Goal: Use online tool/utility: Utilize a website feature to perform a specific function

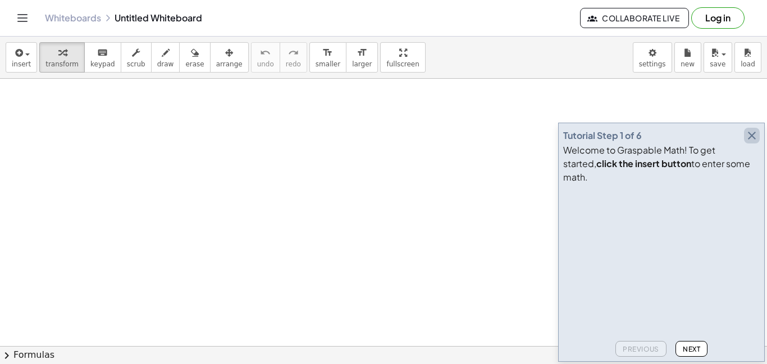
click at [753, 142] on icon "button" at bounding box center [752, 135] width 13 height 13
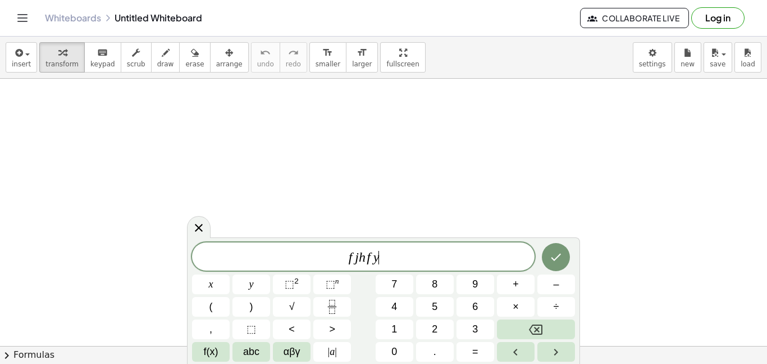
scroll to position [3, 0]
click at [193, 224] on icon at bounding box center [198, 227] width 13 height 13
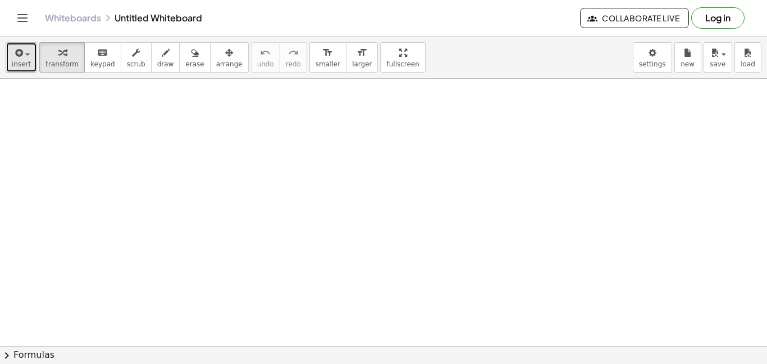
click at [20, 55] on icon "button" at bounding box center [18, 52] width 10 height 13
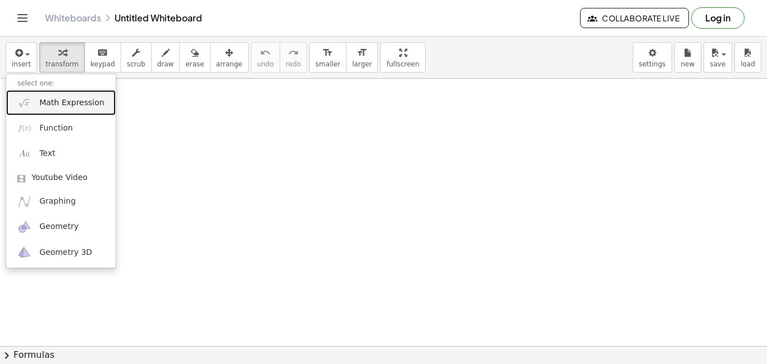
click at [73, 99] on span "Math Expression" at bounding box center [71, 102] width 65 height 11
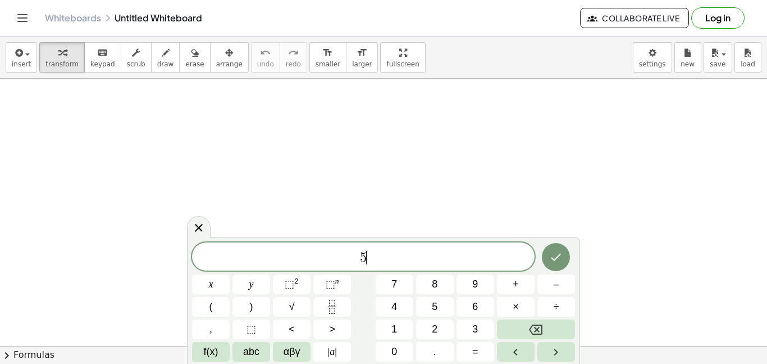
scroll to position [4, 0]
click at [230, 274] on div at bounding box center [211, 284] width 38 height 20
click at [547, 257] on button "Done" at bounding box center [556, 256] width 28 height 28
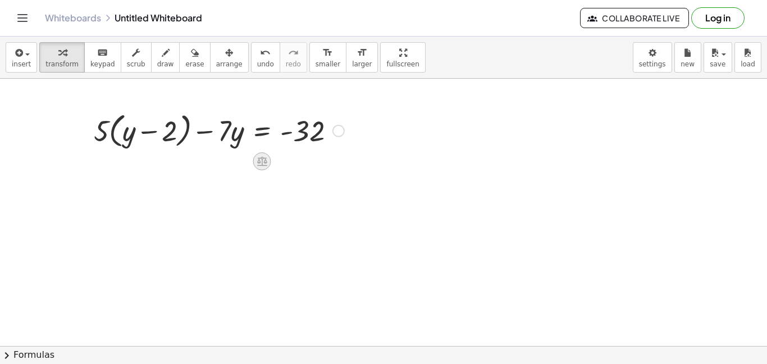
click at [262, 163] on icon at bounding box center [262, 162] width 10 height 10
click at [340, 132] on div at bounding box center [339, 131] width 12 height 12
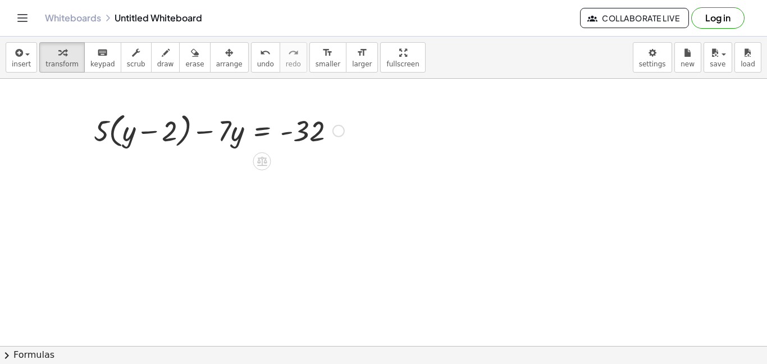
click at [97, 132] on div at bounding box center [219, 129] width 262 height 43
drag, startPoint x: 102, startPoint y: 134, endPoint x: 135, endPoint y: 143, distance: 33.7
click at [135, 143] on div at bounding box center [219, 129] width 262 height 43
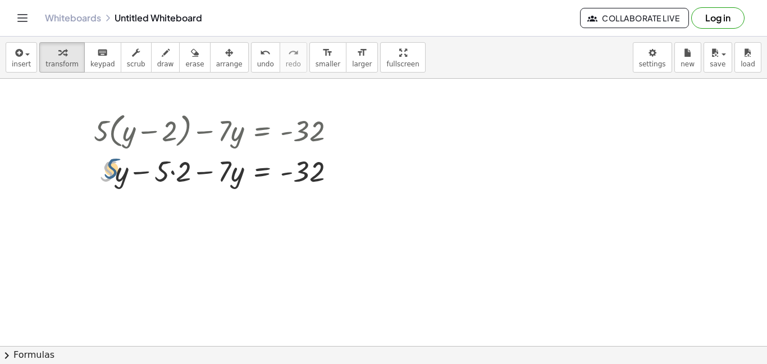
drag, startPoint x: 107, startPoint y: 175, endPoint x: 112, endPoint y: 170, distance: 6.4
click at [112, 170] on div at bounding box center [219, 170] width 262 height 38
drag, startPoint x: 174, startPoint y: 172, endPoint x: 169, endPoint y: 185, distance: 13.9
click at [169, 185] on div at bounding box center [219, 170] width 262 height 38
drag, startPoint x: 167, startPoint y: 175, endPoint x: 70, endPoint y: 182, distance: 97.5
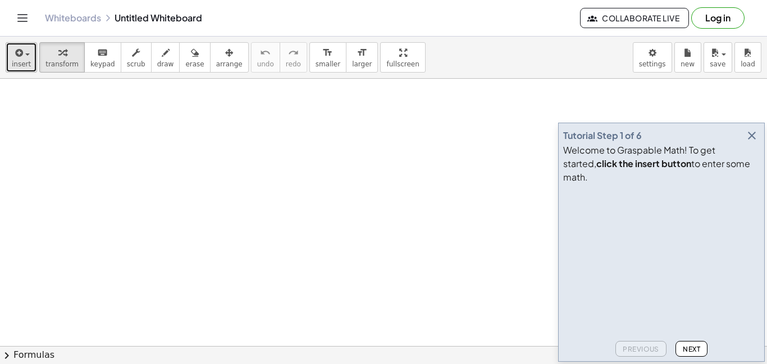
click at [21, 58] on icon "button" at bounding box center [18, 52] width 10 height 13
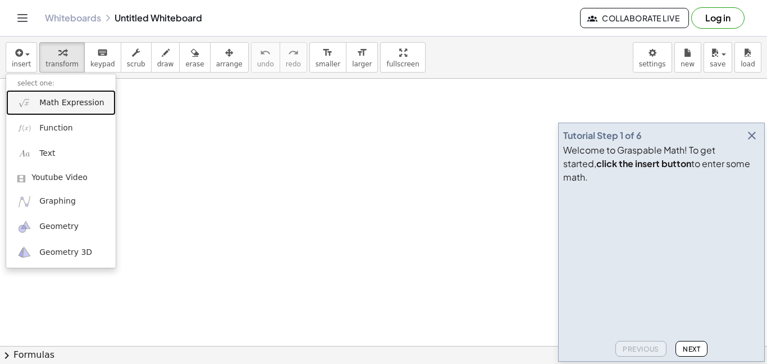
click at [48, 103] on span "Math Expression" at bounding box center [71, 102] width 65 height 11
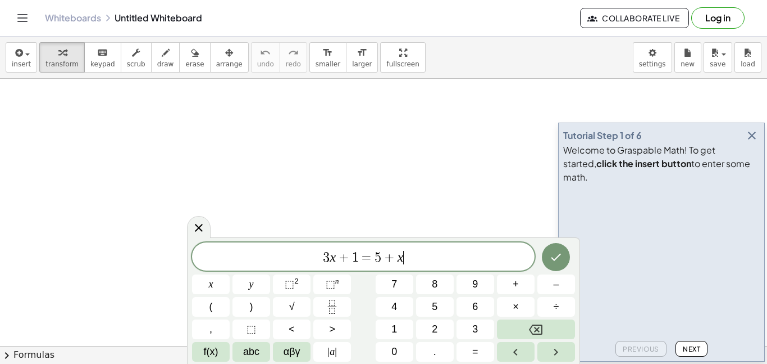
scroll to position [1, 0]
click at [755, 142] on icon "button" at bounding box center [752, 135] width 13 height 13
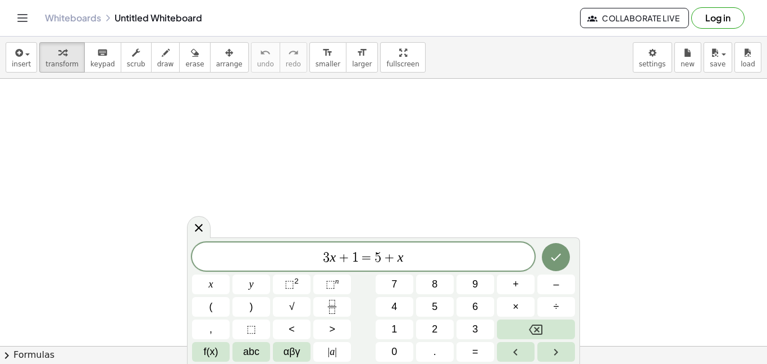
click at [496, 262] on span "3 x + 1 = 5 + x" at bounding box center [363, 257] width 343 height 16
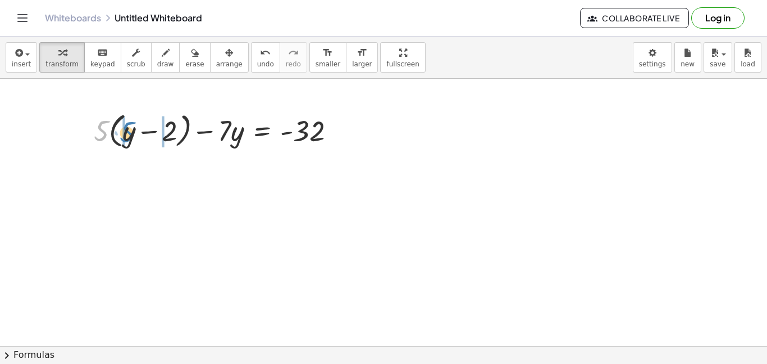
drag, startPoint x: 101, startPoint y: 133, endPoint x: 123, endPoint y: 134, distance: 21.9
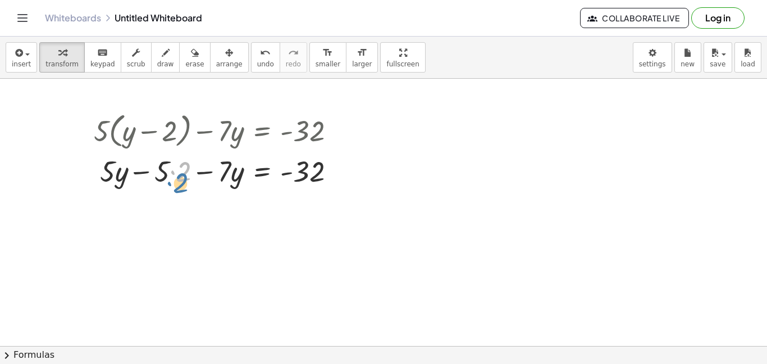
drag, startPoint x: 172, startPoint y: 172, endPoint x: 169, endPoint y: 181, distance: 8.9
click at [169, 181] on div at bounding box center [219, 170] width 262 height 38
drag, startPoint x: 220, startPoint y: 173, endPoint x: 226, endPoint y: 174, distance: 5.7
click at [226, 174] on div at bounding box center [219, 170] width 262 height 38
click at [228, 176] on div at bounding box center [219, 170] width 262 height 38
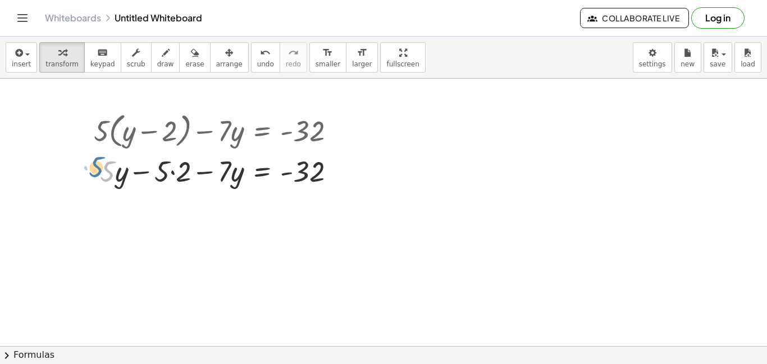
click at [108, 172] on div at bounding box center [219, 170] width 262 height 38
click at [120, 178] on div at bounding box center [219, 170] width 262 height 38
click at [175, 171] on div at bounding box center [219, 170] width 262 height 38
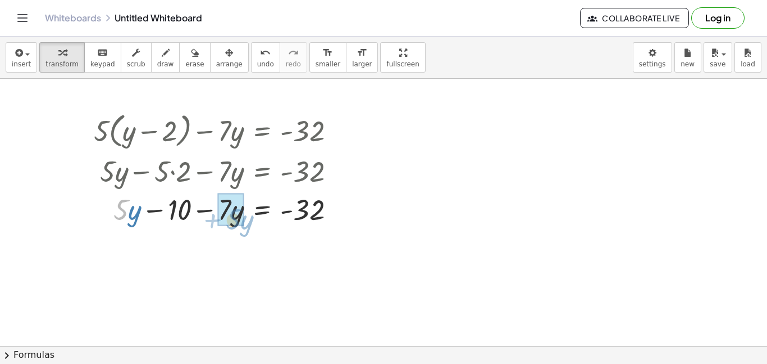
drag, startPoint x: 124, startPoint y: 212, endPoint x: 236, endPoint y: 220, distance: 112.6
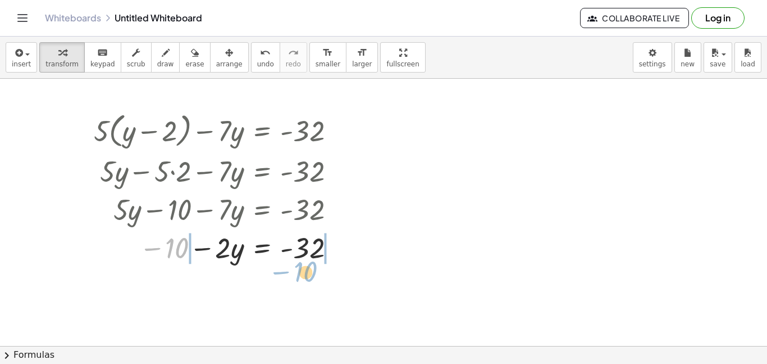
drag, startPoint x: 171, startPoint y: 250, endPoint x: 301, endPoint y: 269, distance: 130.6
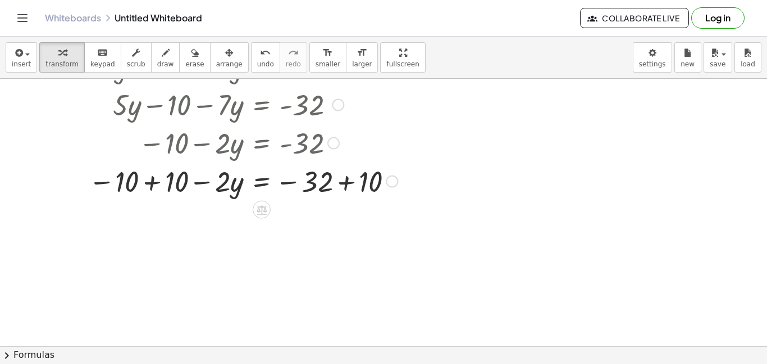
scroll to position [107, 0]
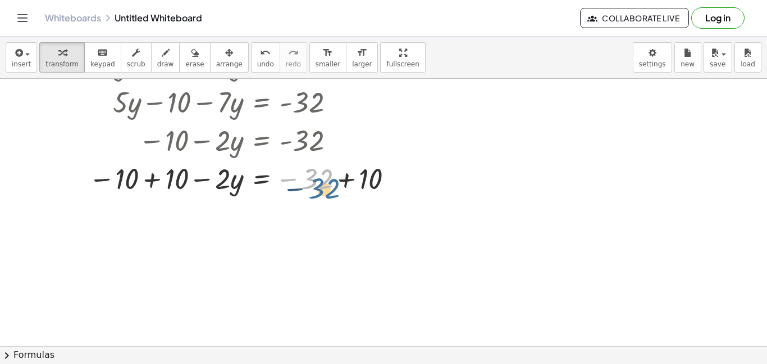
drag, startPoint x: 325, startPoint y: 179, endPoint x: 331, endPoint y: 188, distance: 11.2
click at [331, 188] on div at bounding box center [243, 177] width 320 height 38
click at [392, 177] on div at bounding box center [392, 178] width 12 height 12
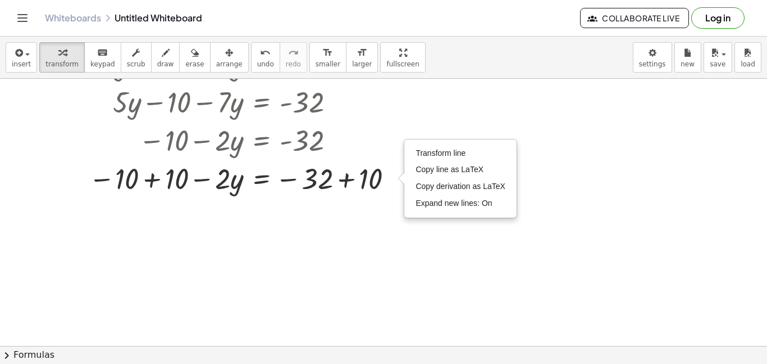
click at [428, 240] on div at bounding box center [383, 274] width 767 height 607
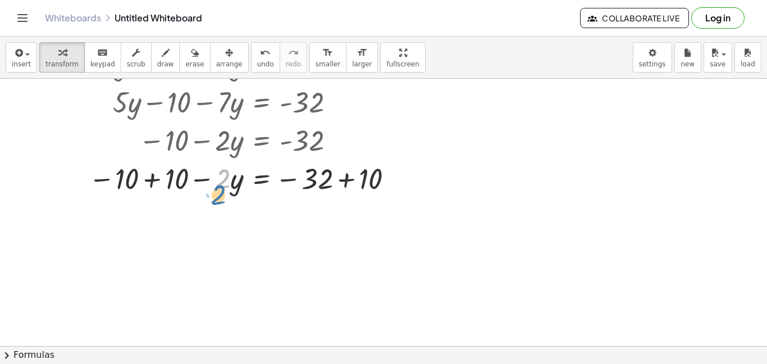
click at [226, 187] on div at bounding box center [243, 177] width 320 height 38
click at [150, 180] on div at bounding box center [243, 177] width 320 height 38
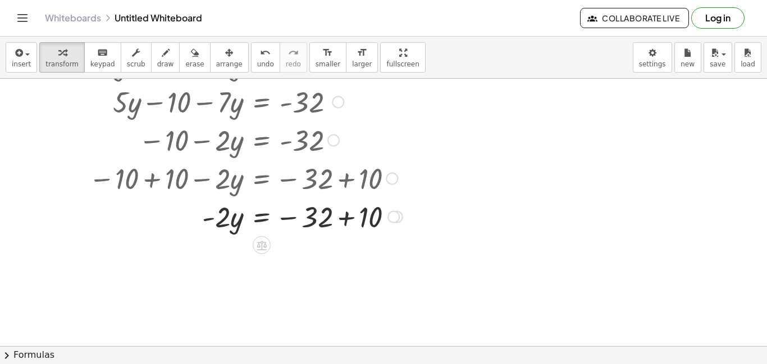
click at [343, 219] on div at bounding box center [245, 216] width 325 height 38
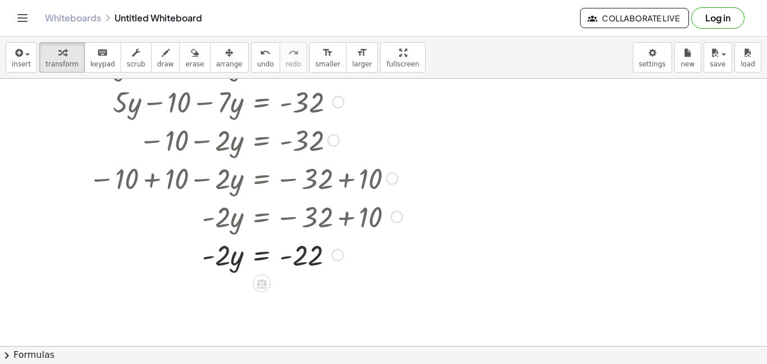
click at [264, 256] on div at bounding box center [245, 254] width 325 height 38
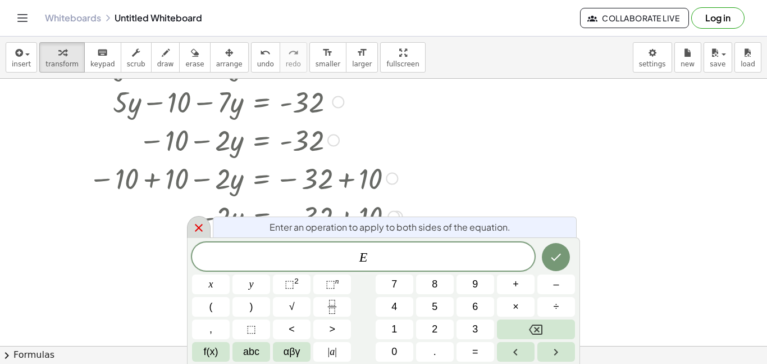
click at [199, 228] on icon at bounding box center [199, 228] width 8 height 8
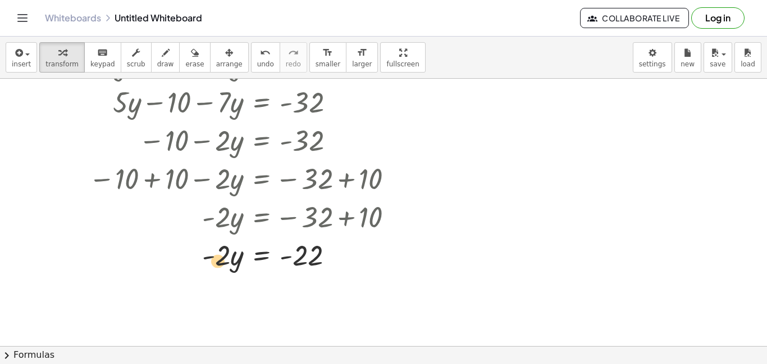
drag, startPoint x: 221, startPoint y: 261, endPoint x: 216, endPoint y: 255, distance: 8.0
click at [216, 255] on div at bounding box center [245, 254] width 325 height 38
click at [235, 261] on div at bounding box center [245, 254] width 325 height 38
click at [290, 258] on div at bounding box center [245, 254] width 325 height 38
click at [317, 261] on div at bounding box center [245, 254] width 325 height 38
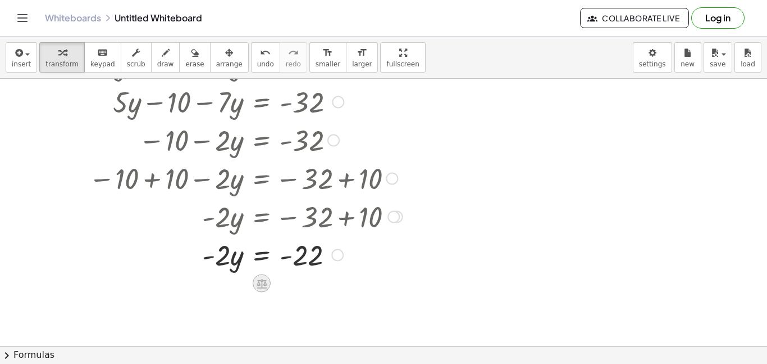
click at [264, 286] on icon at bounding box center [262, 283] width 12 height 12
click at [278, 280] on div "÷" at bounding box center [284, 283] width 18 height 18
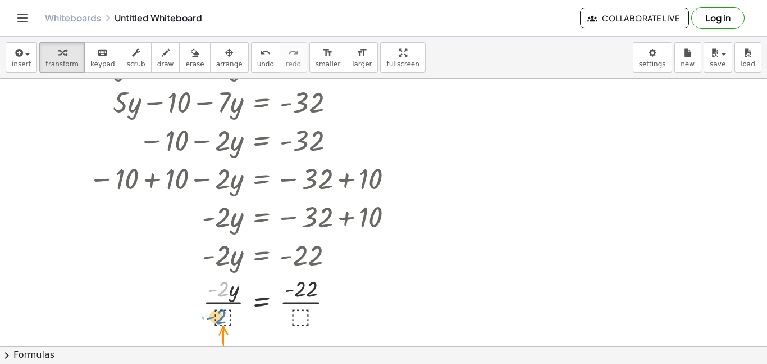
drag, startPoint x: 224, startPoint y: 294, endPoint x: 222, endPoint y: 322, distance: 28.2
click at [222, 322] on div at bounding box center [245, 300] width 325 height 56
drag, startPoint x: 225, startPoint y: 261, endPoint x: 220, endPoint y: 307, distance: 47.0
click at [262, 24] on div "+ · 5 · ( + y − 2 ) − · 7 · y = - 32 + · 5 · y − · 5 · 2 − · 7 · y = - 32 + · 5…" at bounding box center [262, 24] width 0 height 0
click at [220, 308] on div at bounding box center [245, 300] width 325 height 56
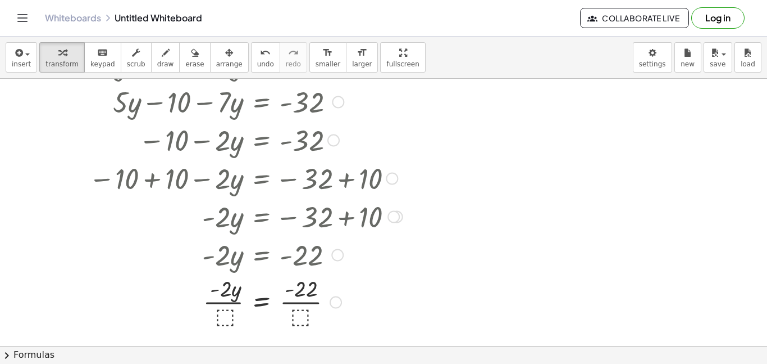
click at [222, 312] on div at bounding box center [245, 300] width 325 height 56
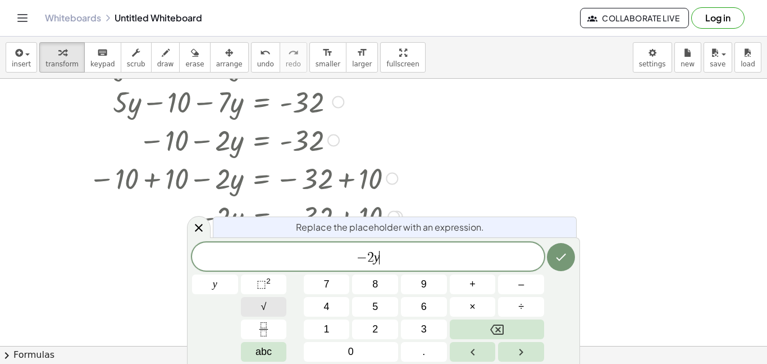
scroll to position [4, 0]
click at [564, 252] on icon "Done" at bounding box center [561, 256] width 13 height 13
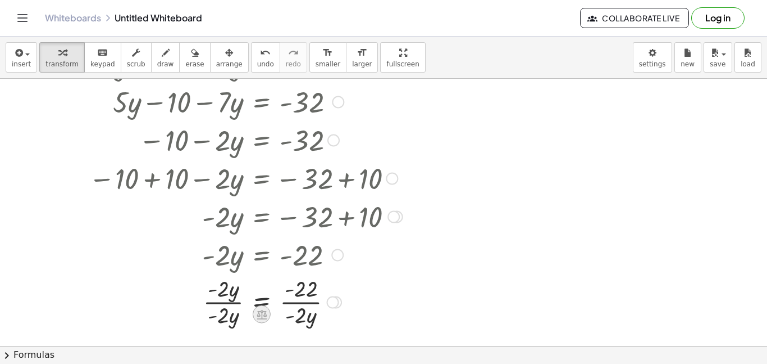
click at [261, 311] on icon at bounding box center [262, 315] width 10 height 10
click at [306, 315] on icon at bounding box center [307, 314] width 10 height 10
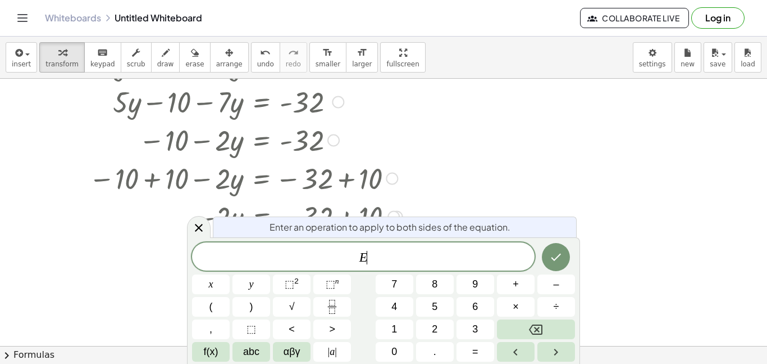
scroll to position [5, 0]
click at [194, 234] on icon at bounding box center [198, 227] width 13 height 13
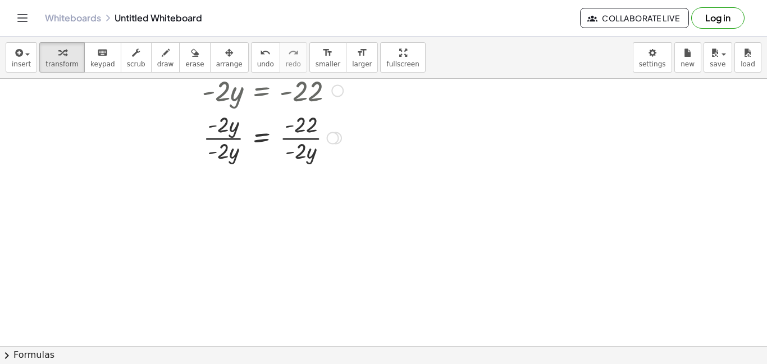
scroll to position [272, 0]
click at [332, 139] on div at bounding box center [333, 137] width 12 height 12
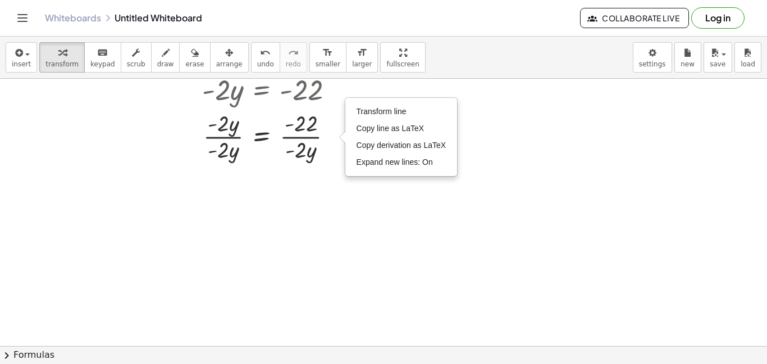
click at [316, 207] on div at bounding box center [383, 109] width 767 height 607
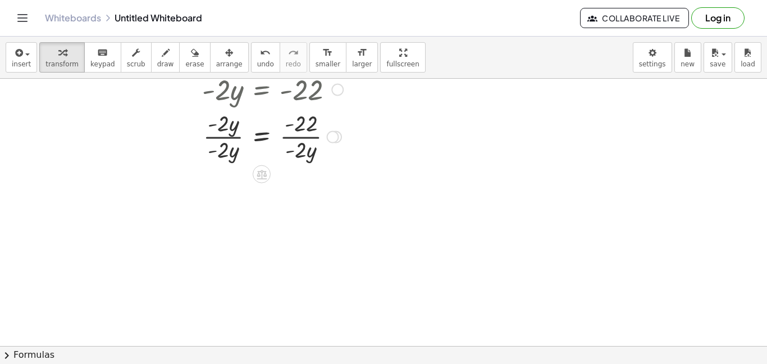
click at [302, 149] on div at bounding box center [245, 135] width 325 height 56
click at [235, 151] on div at bounding box center [245, 135] width 325 height 56
click at [257, 66] on span "undo" at bounding box center [265, 64] width 17 height 8
click at [216, 151] on div at bounding box center [245, 135] width 325 height 56
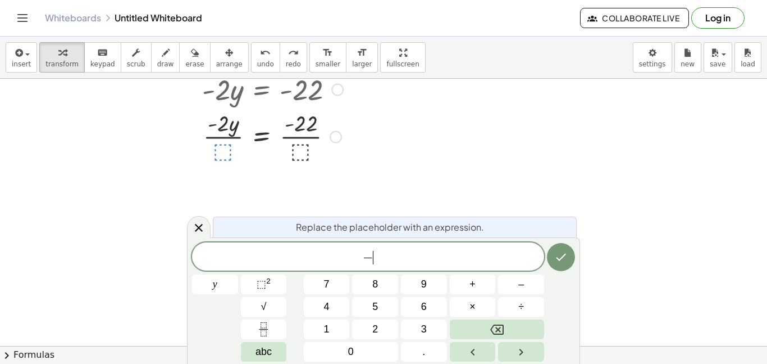
scroll to position [7, 0]
click at [571, 265] on button "Done" at bounding box center [561, 257] width 28 height 28
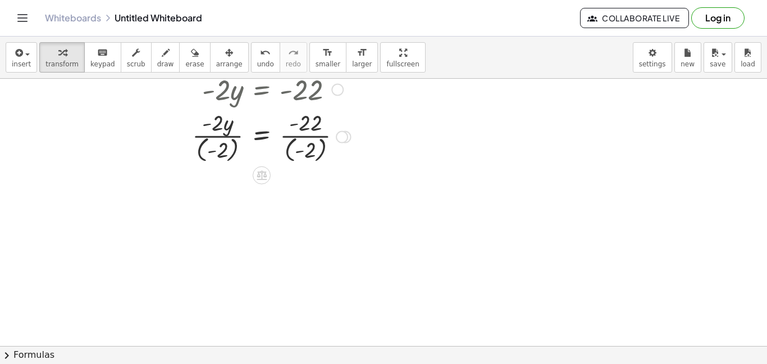
click at [304, 148] on div at bounding box center [245, 136] width 325 height 58
click at [307, 133] on div at bounding box center [245, 136] width 325 height 58
click at [265, 137] on div at bounding box center [245, 136] width 325 height 58
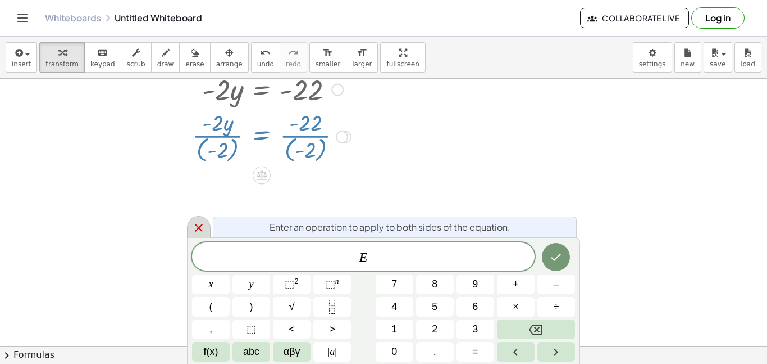
click at [199, 227] on icon at bounding box center [199, 228] width 8 height 8
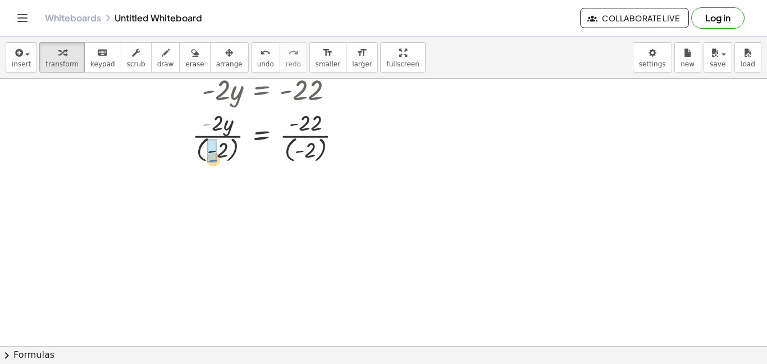
drag, startPoint x: 211, startPoint y: 127, endPoint x: 217, endPoint y: 161, distance: 34.7
click at [217, 161] on div at bounding box center [245, 136] width 325 height 58
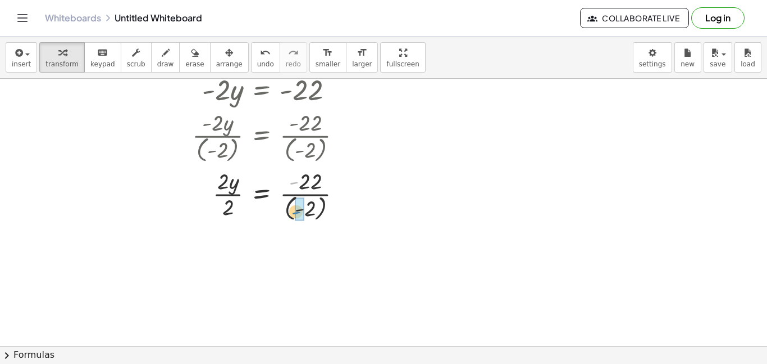
drag, startPoint x: 293, startPoint y: 183, endPoint x: 296, endPoint y: 213, distance: 30.4
click at [257, 65] on span "undo" at bounding box center [265, 64] width 17 height 8
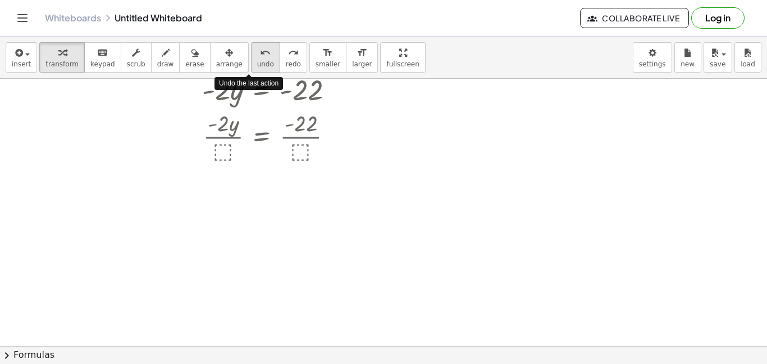
click at [257, 65] on span "undo" at bounding box center [265, 64] width 17 height 8
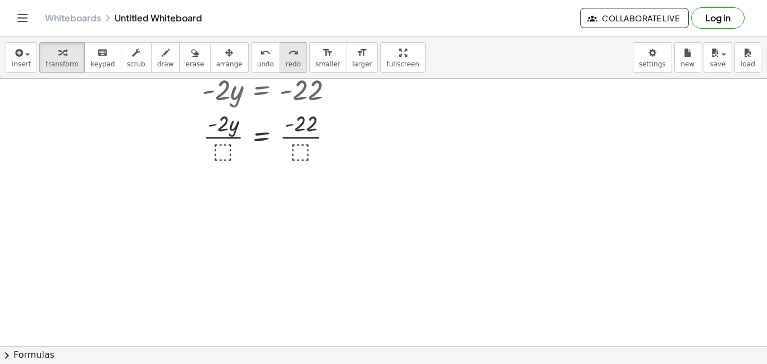
click at [286, 65] on span "redo" at bounding box center [293, 64] width 15 height 8
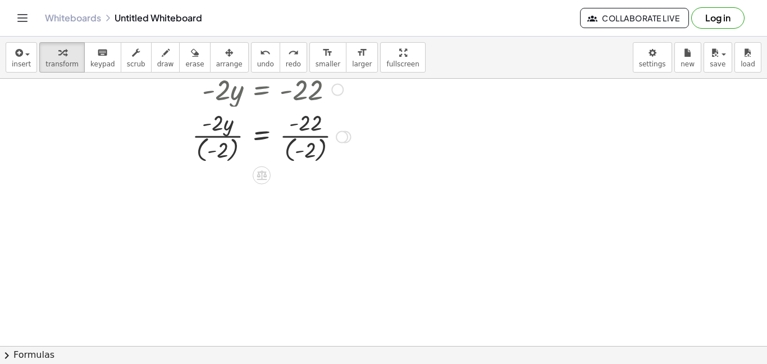
click at [262, 137] on div "· - 2 · y · = · - 22 · ( - 2 ) ( - 2 )" at bounding box center [262, 137] width 0 height 0
click at [344, 139] on div "Transform line Copy line as LaTeX Copy derivation as LaTeX Expand new lines: On" at bounding box center [342, 137] width 12 height 12
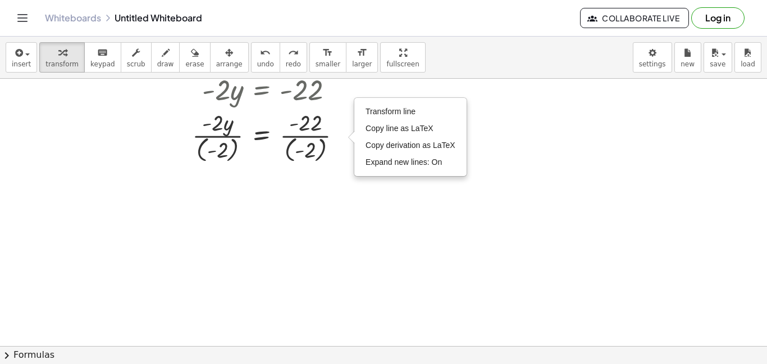
click at [343, 201] on div at bounding box center [383, 109] width 767 height 607
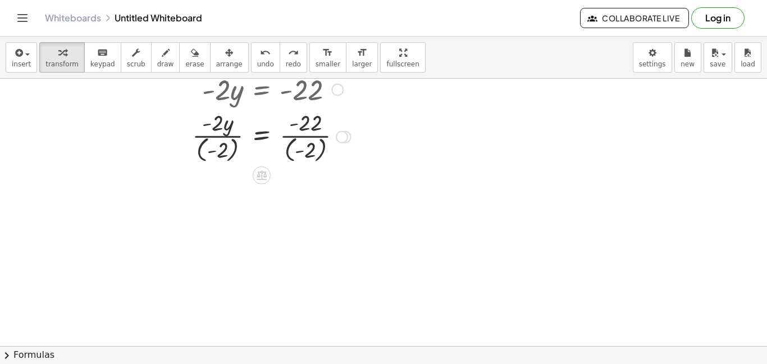
click at [349, 138] on div at bounding box center [345, 137] width 12 height 12
click at [338, 140] on div "Transform line Copy line as LaTeX Copy derivation as LaTeX Expand new lines: On" at bounding box center [342, 137] width 12 height 12
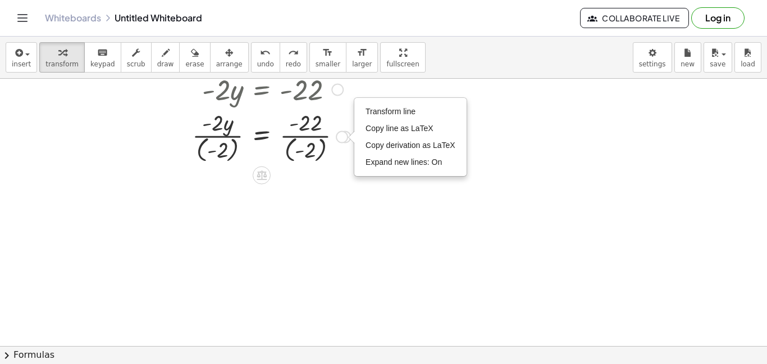
click at [342, 155] on div at bounding box center [245, 136] width 325 height 58
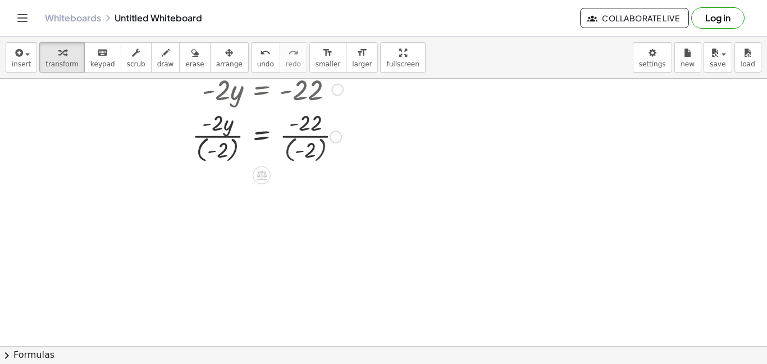
click at [342, 155] on div at bounding box center [245, 136] width 325 height 58
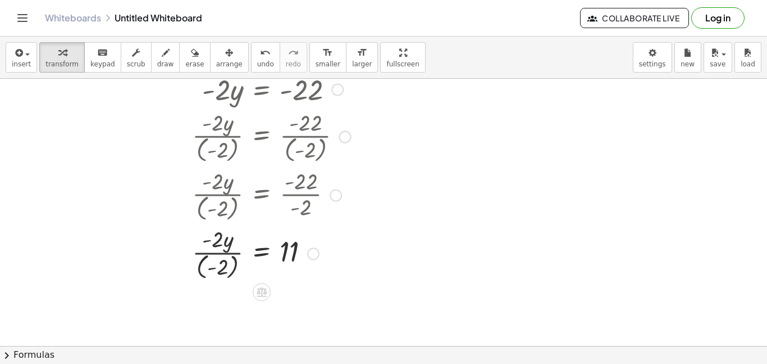
click at [242, 261] on div at bounding box center [245, 252] width 325 height 58
click at [242, 261] on div at bounding box center [245, 252] width 325 height 56
click at [224, 256] on div at bounding box center [245, 252] width 325 height 56
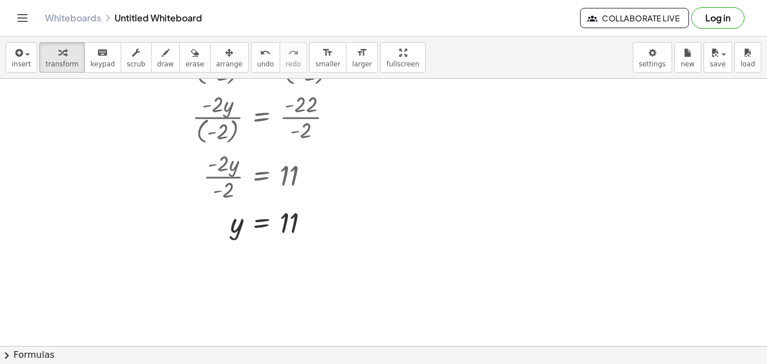
scroll to position [350, 0]
click at [49, 60] on span "transform" at bounding box center [62, 64] width 33 height 8
click at [20, 58] on icon "button" at bounding box center [18, 52] width 10 height 13
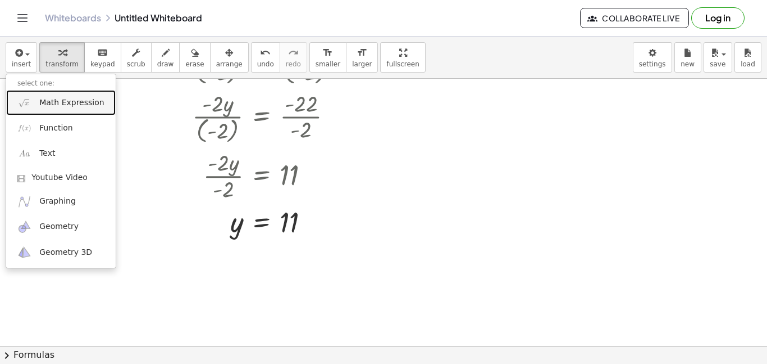
click at [43, 105] on span "Math Expression" at bounding box center [71, 102] width 65 height 11
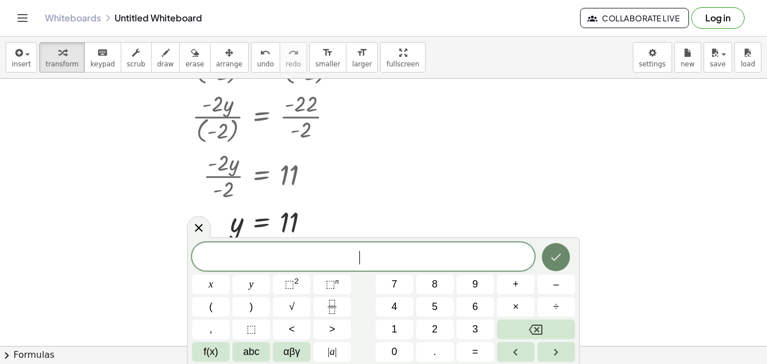
click at [552, 261] on icon "Done" at bounding box center [555, 256] width 13 height 13
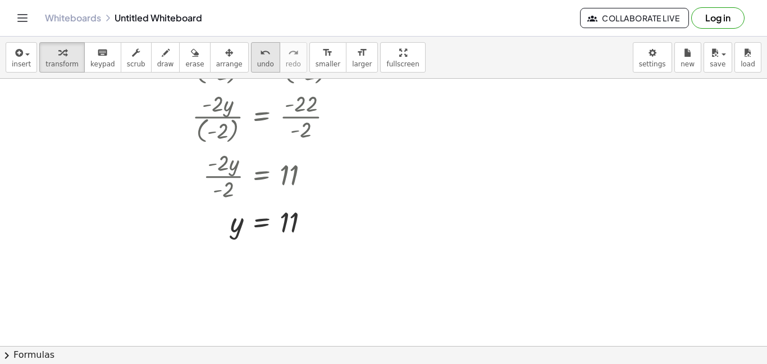
click at [257, 60] on span "undo" at bounding box center [265, 64] width 17 height 8
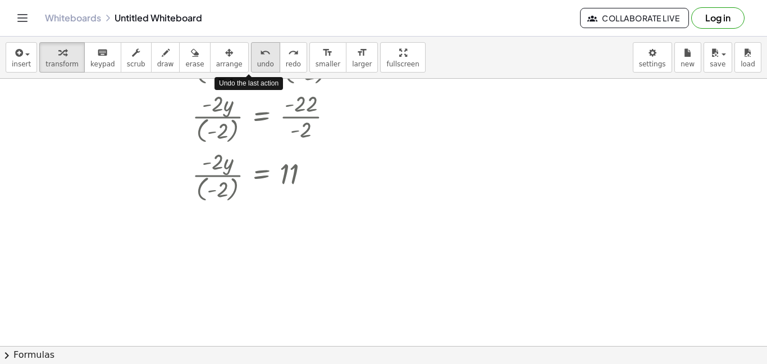
click at [257, 60] on span "undo" at bounding box center [265, 64] width 17 height 8
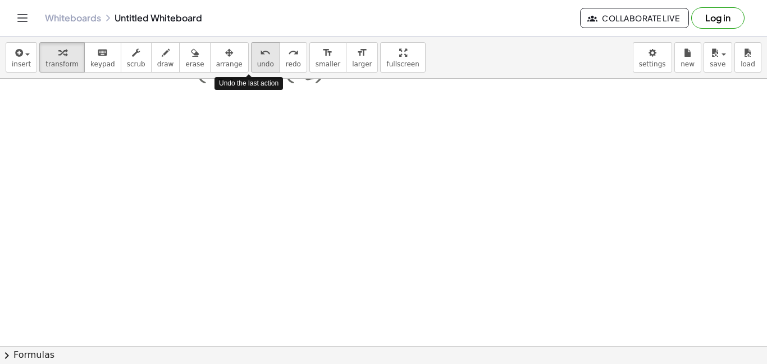
click at [257, 60] on span "undo" at bounding box center [265, 64] width 17 height 8
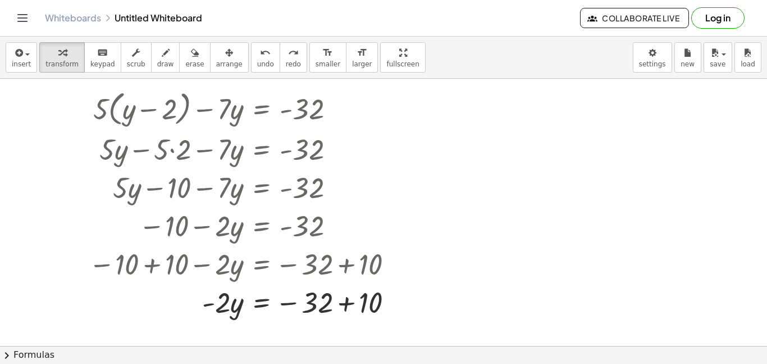
scroll to position [19, 0]
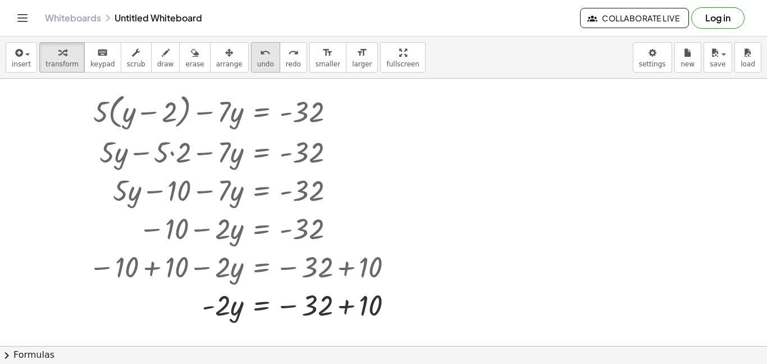
click at [260, 54] on icon "undo" at bounding box center [265, 52] width 11 height 13
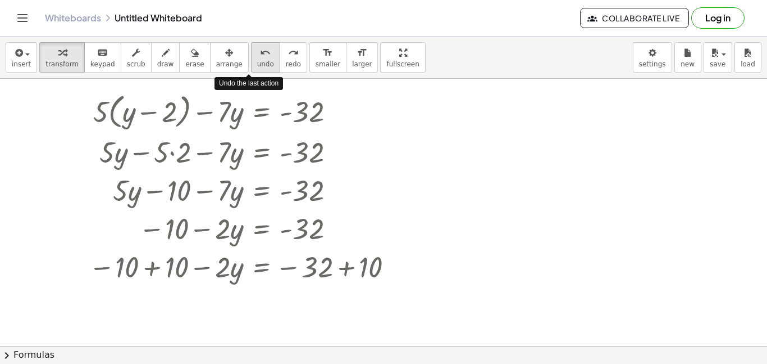
click at [260, 54] on icon "undo" at bounding box center [265, 52] width 11 height 13
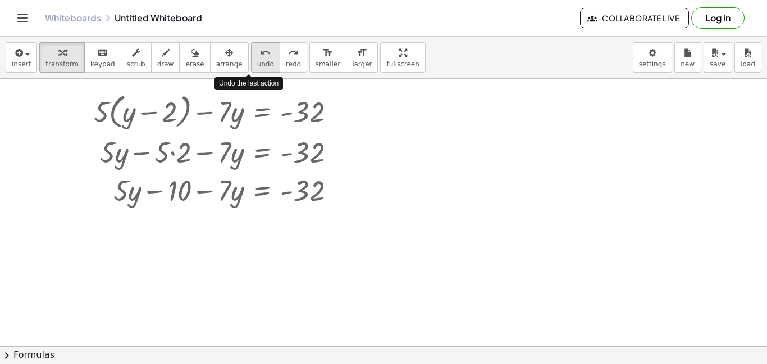
click at [260, 54] on icon "undo" at bounding box center [265, 52] width 11 height 13
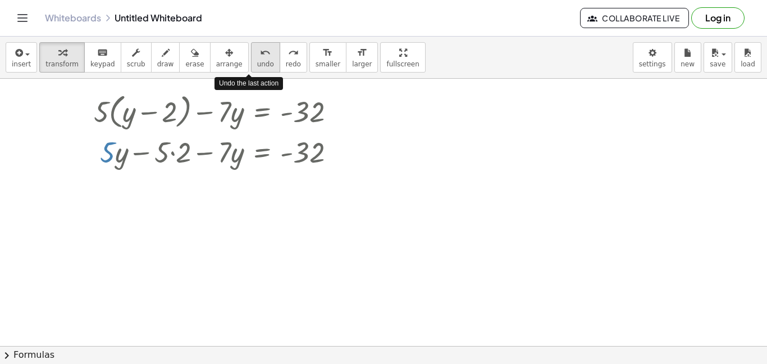
click at [260, 54] on icon "undo" at bounding box center [265, 52] width 11 height 13
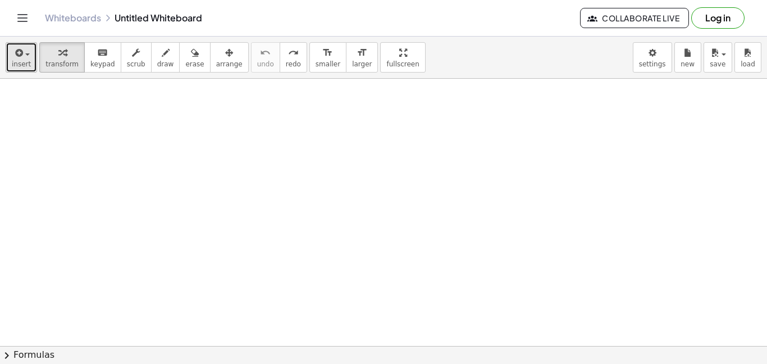
click at [15, 62] on span "insert" at bounding box center [21, 64] width 19 height 8
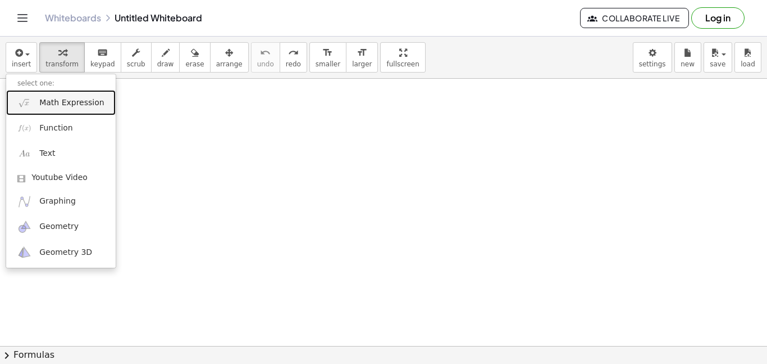
click at [46, 105] on span "Math Expression" at bounding box center [71, 102] width 65 height 11
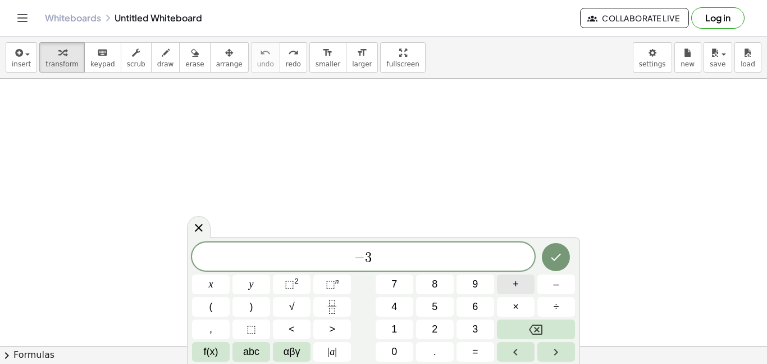
scroll to position [9, 0]
click at [329, 299] on icon "Fraction" at bounding box center [332, 302] width 6 height 6
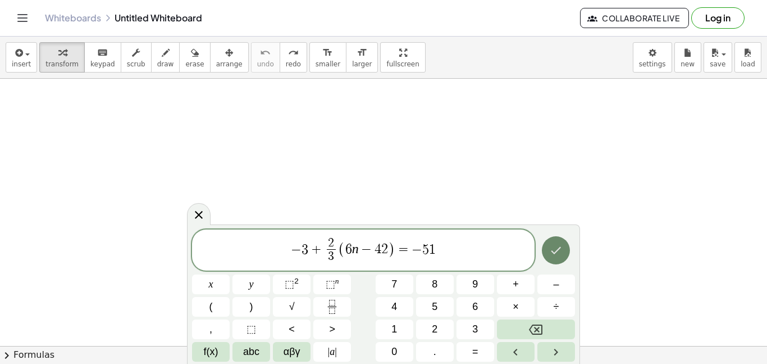
click at [556, 246] on icon "Done" at bounding box center [555, 249] width 13 height 13
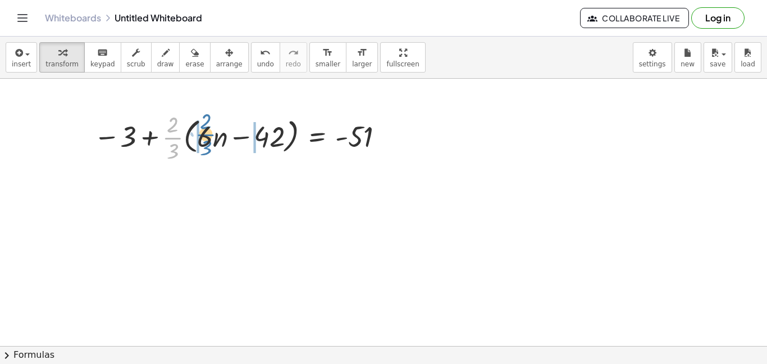
drag, startPoint x: 174, startPoint y: 144, endPoint x: 207, endPoint y: 141, distance: 33.3
click at [207, 141] on div at bounding box center [241, 136] width 306 height 56
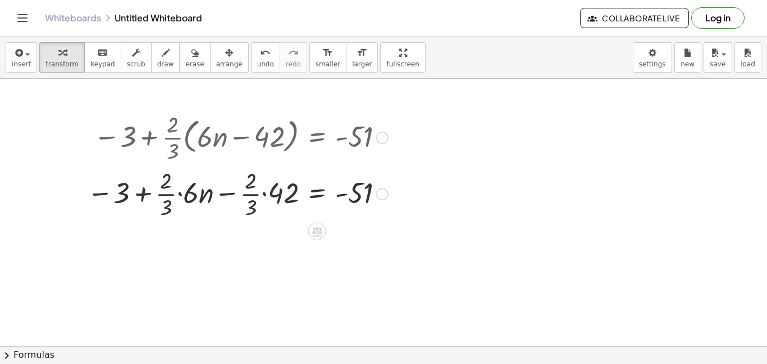
click at [179, 194] on div at bounding box center [237, 193] width 312 height 56
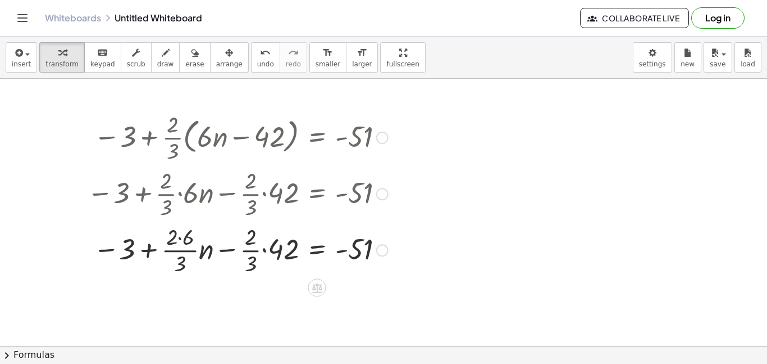
click at [264, 253] on div at bounding box center [237, 249] width 312 height 56
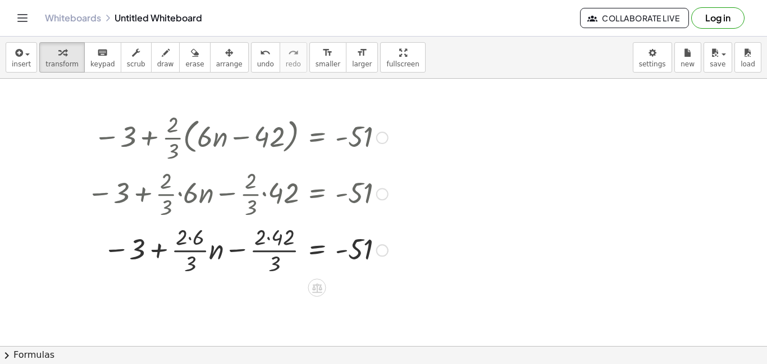
click at [270, 238] on div at bounding box center [237, 249] width 312 height 56
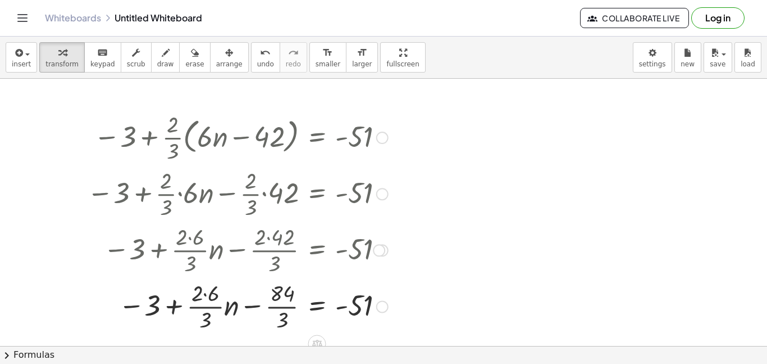
click at [205, 294] on div at bounding box center [237, 305] width 312 height 56
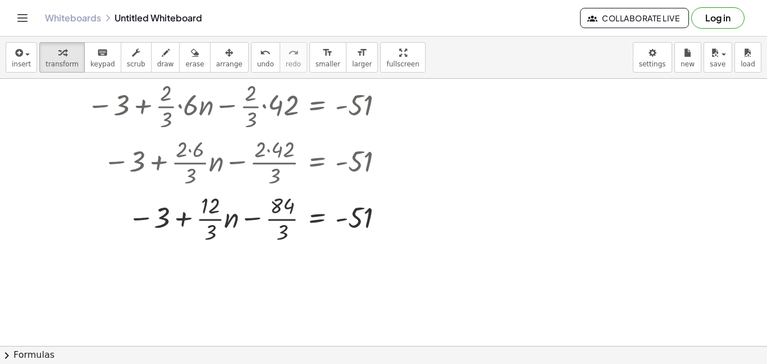
scroll to position [108, 0]
click at [210, 234] on div at bounding box center [237, 216] width 312 height 56
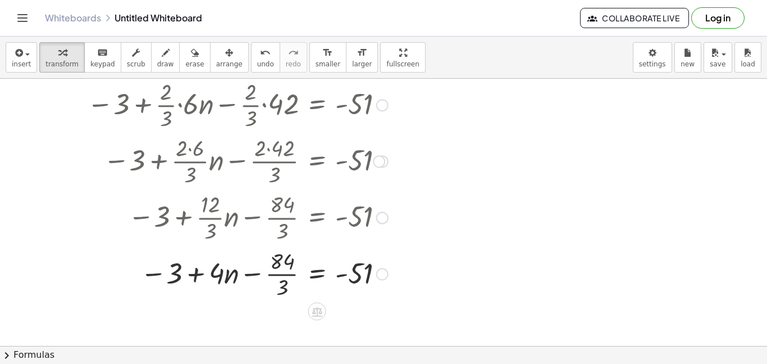
click at [281, 287] on div at bounding box center [237, 273] width 312 height 56
drag, startPoint x: 174, startPoint y: 276, endPoint x: 279, endPoint y: 278, distance: 105.1
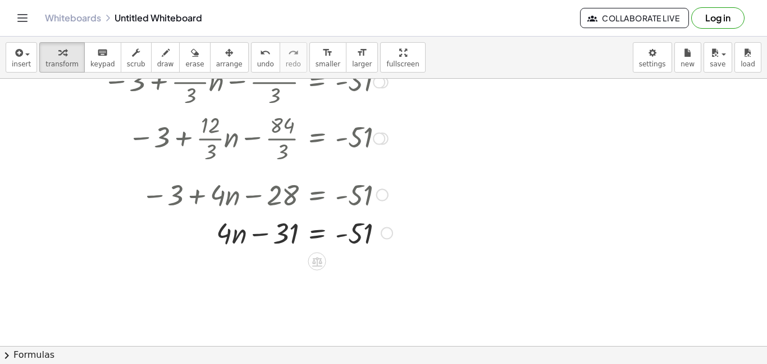
scroll to position [198, 0]
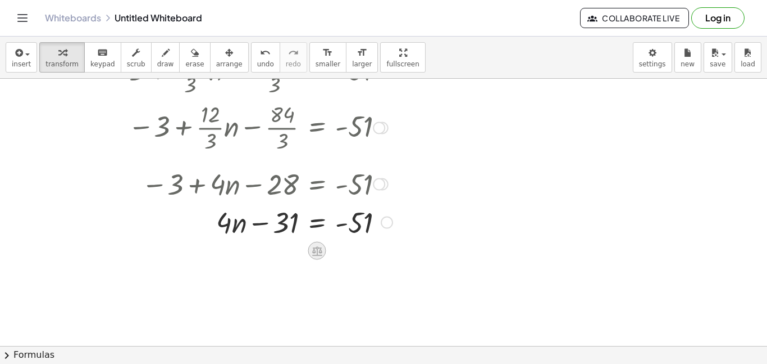
click at [317, 251] on icon at bounding box center [317, 251] width 10 height 10
click at [290, 254] on div "−" at bounding box center [295, 251] width 18 height 18
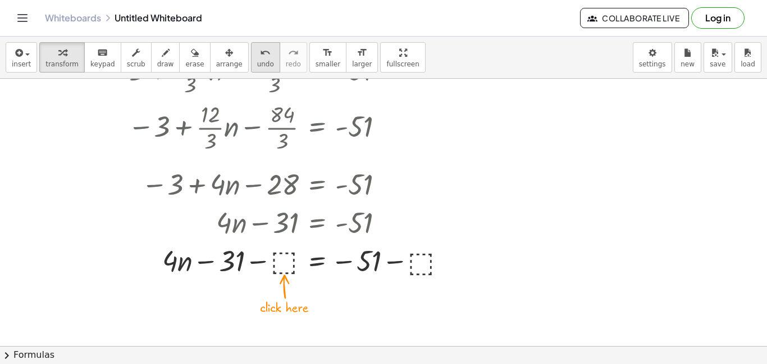
click at [251, 69] on button "undo undo" at bounding box center [265, 57] width 29 height 30
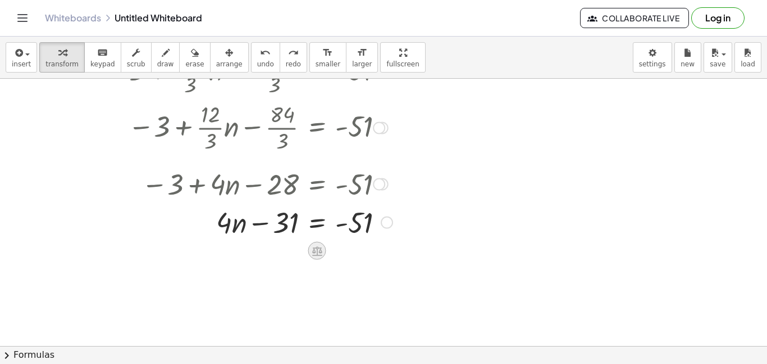
click at [317, 247] on icon at bounding box center [317, 251] width 10 height 10
click at [275, 252] on span "+" at bounding box center [272, 251] width 7 height 16
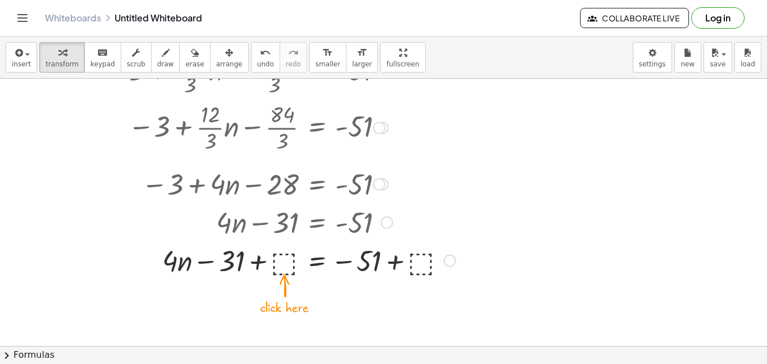
click at [286, 274] on div at bounding box center [271, 259] width 380 height 38
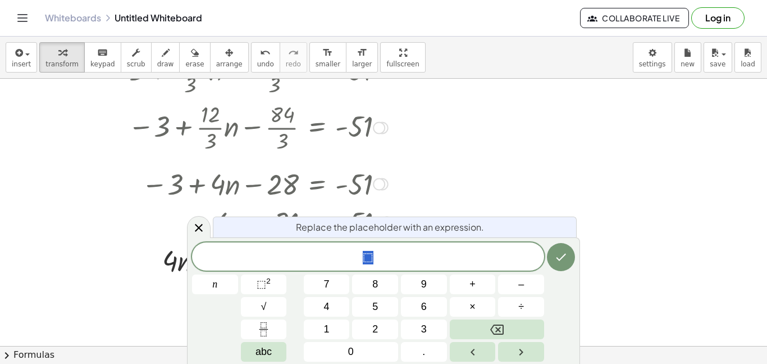
scroll to position [11, 0]
click at [569, 257] on button "Done" at bounding box center [561, 257] width 28 height 28
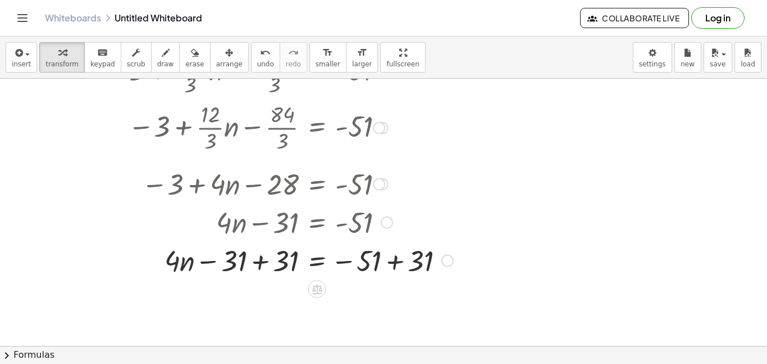
click at [265, 263] on div at bounding box center [270, 259] width 378 height 38
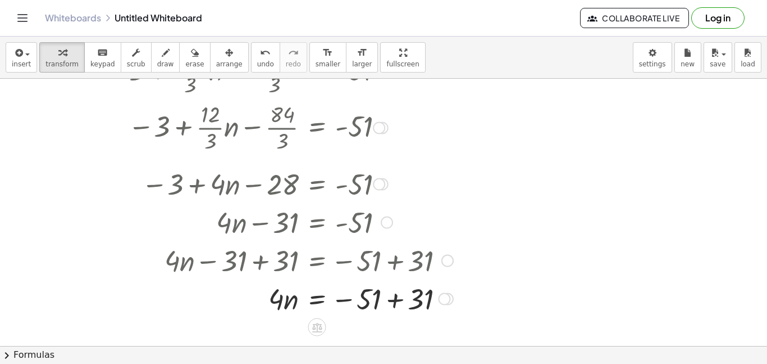
click at [398, 302] on div at bounding box center [270, 298] width 378 height 38
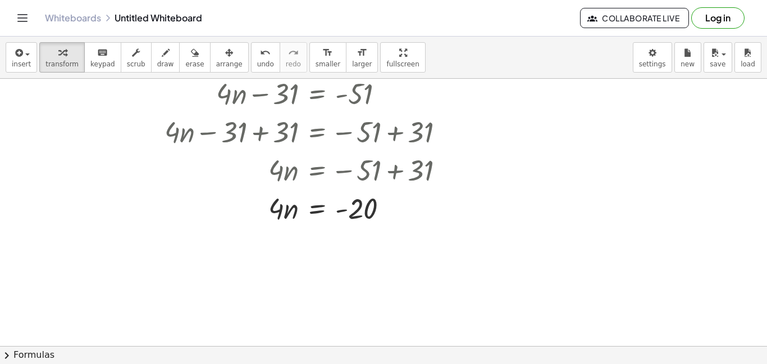
scroll to position [328, 0]
click at [316, 233] on icon at bounding box center [317, 235] width 10 height 10
click at [337, 237] on span "÷" at bounding box center [340, 235] width 6 height 16
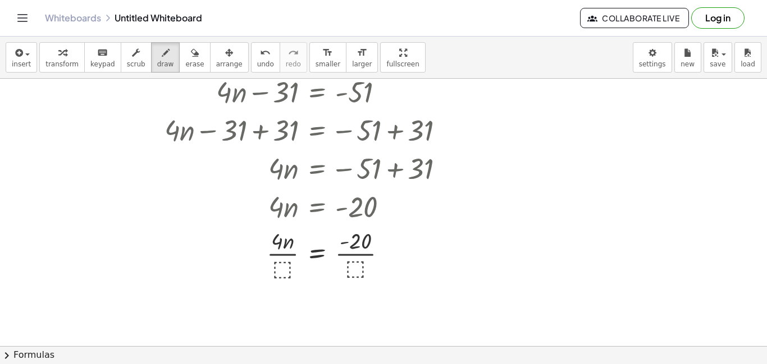
click at [280, 269] on div at bounding box center [383, 151] width 767 height 801
click at [67, 58] on div "button" at bounding box center [62, 52] width 33 height 13
click at [287, 271] on div at bounding box center [270, 253] width 378 height 56
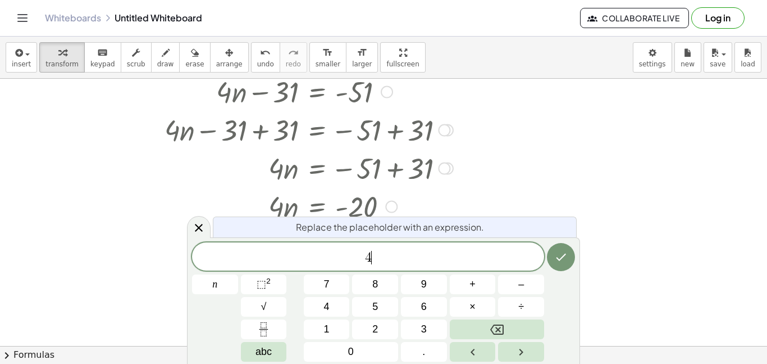
scroll to position [12, 0]
click at [562, 262] on icon "Done" at bounding box center [561, 256] width 13 height 13
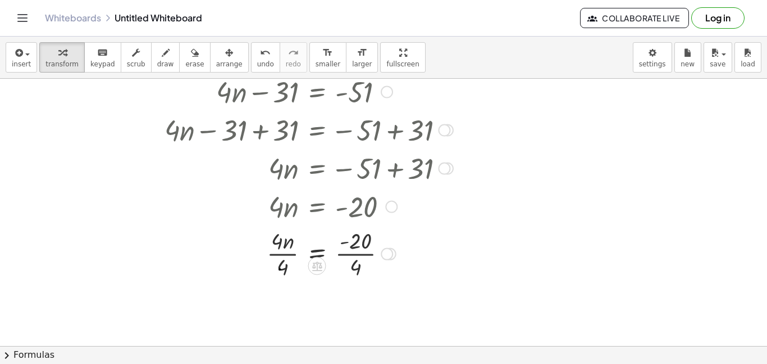
click at [356, 253] on div at bounding box center [270, 253] width 378 height 56
click at [281, 308] on div at bounding box center [270, 309] width 378 height 56
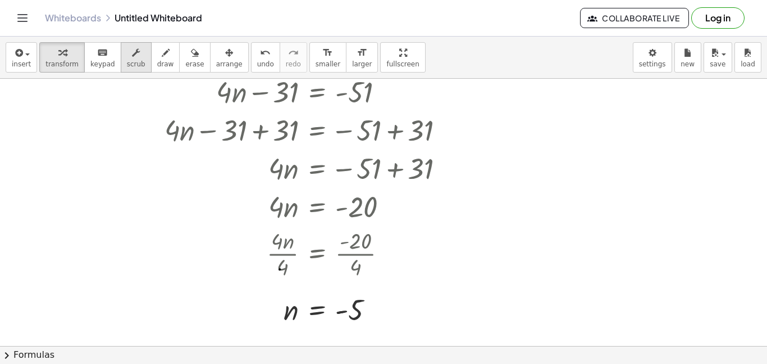
click at [127, 64] on span "scrub" at bounding box center [136, 64] width 19 height 8
click at [196, 142] on div at bounding box center [238, 129] width 441 height 38
click at [131, 53] on div "button" at bounding box center [136, 52] width 19 height 13
click at [60, 61] on span "transform" at bounding box center [62, 64] width 33 height 8
click at [350, 254] on div at bounding box center [276, 253] width 390 height 56
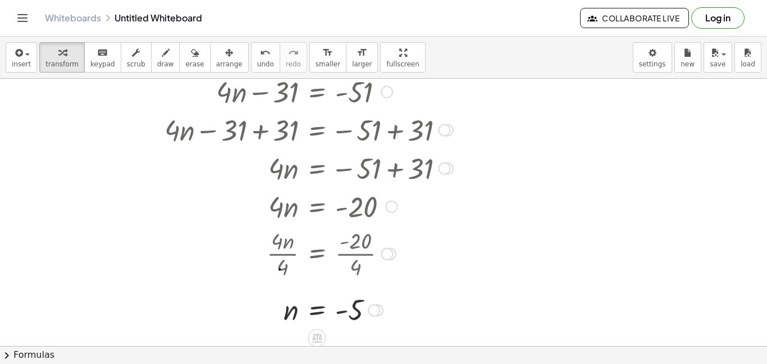
click at [340, 312] on div at bounding box center [270, 308] width 378 height 37
click at [344, 312] on div at bounding box center [270, 308] width 378 height 37
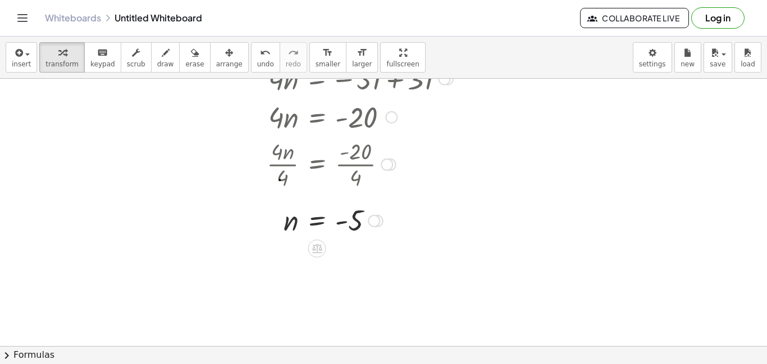
scroll to position [429, 0]
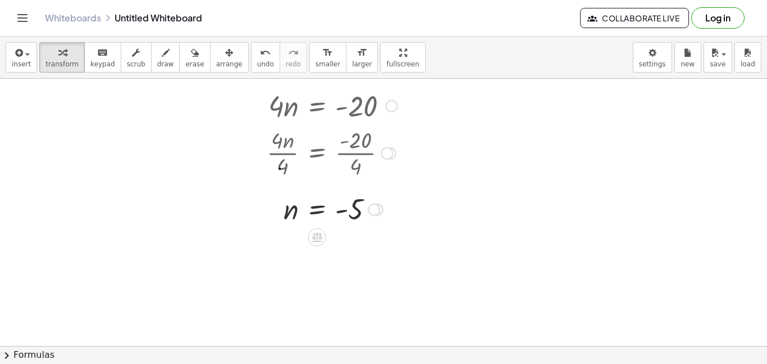
click at [321, 210] on div at bounding box center [270, 208] width 378 height 37
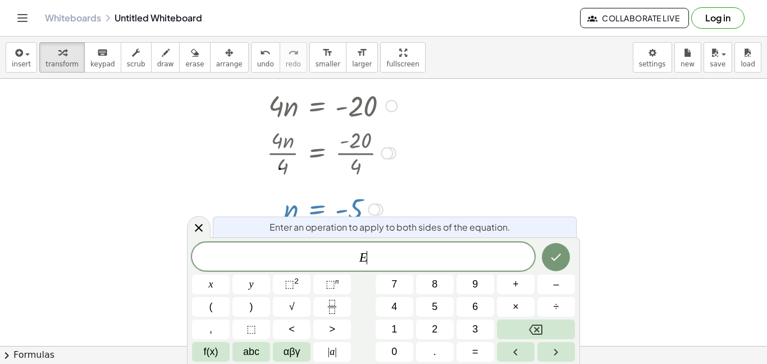
scroll to position [12, 0]
click at [196, 234] on icon at bounding box center [198, 227] width 13 height 13
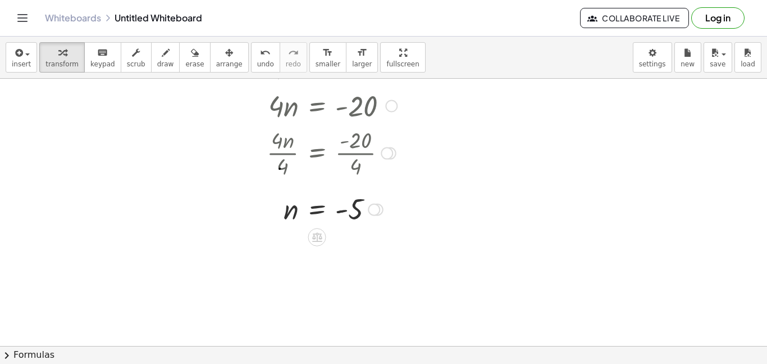
click at [291, 211] on div at bounding box center [270, 208] width 378 height 37
click at [314, 240] on icon at bounding box center [317, 237] width 12 height 12
click at [352, 240] on div "+ − × ÷" at bounding box center [321, 235] width 99 height 21
click at [307, 241] on div at bounding box center [383, 50] width 767 height 801
click at [313, 234] on icon at bounding box center [317, 237] width 12 height 12
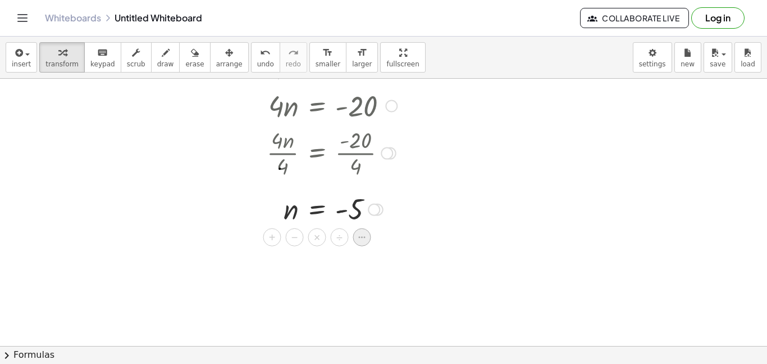
click at [366, 237] on icon at bounding box center [362, 237] width 10 height 10
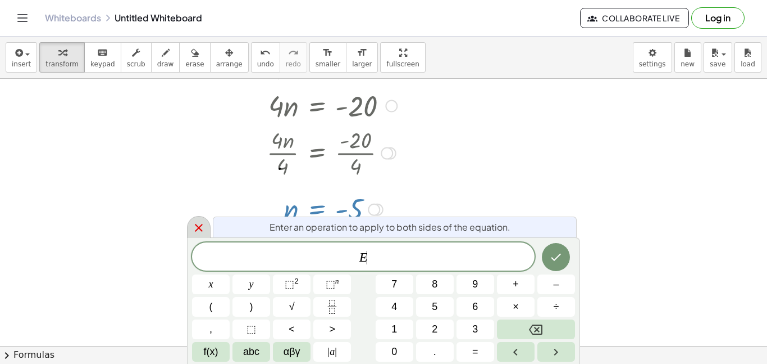
click at [199, 231] on icon at bounding box center [198, 227] width 13 height 13
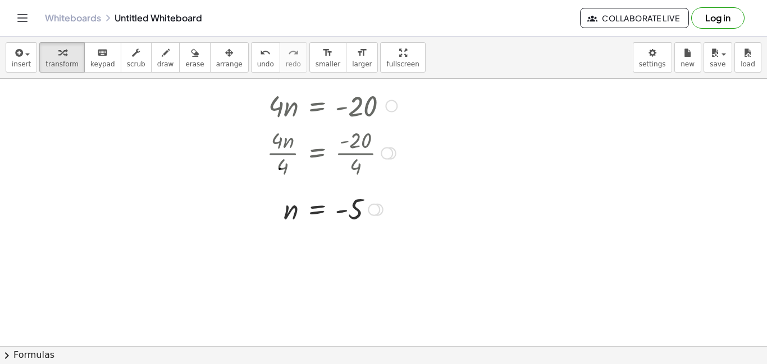
click at [316, 213] on div at bounding box center [270, 208] width 378 height 37
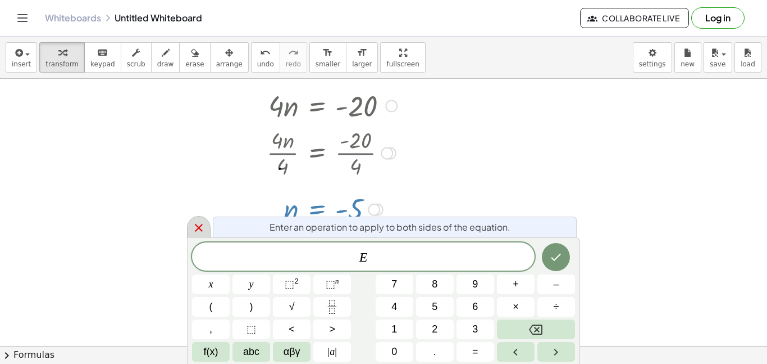
click at [192, 224] on icon at bounding box center [198, 227] width 13 height 13
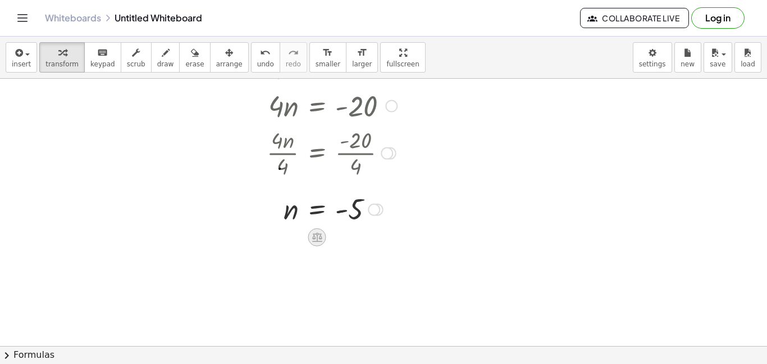
click at [322, 235] on icon at bounding box center [317, 237] width 12 height 12
click at [273, 242] on span "+" at bounding box center [272, 237] width 7 height 16
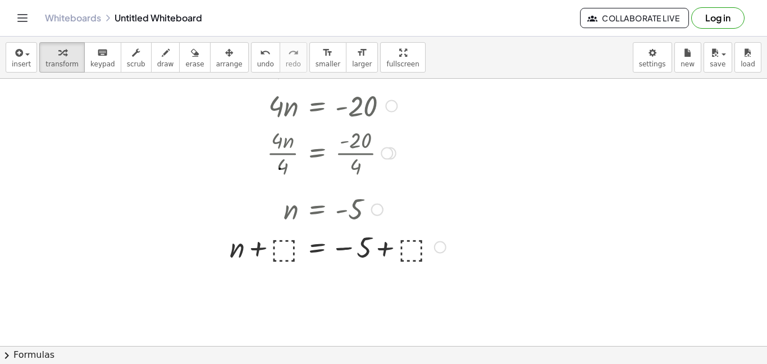
click at [290, 246] on div at bounding box center [270, 246] width 378 height 38
click at [258, 248] on div at bounding box center [270, 246] width 378 height 38
click at [384, 253] on div at bounding box center [270, 246] width 378 height 38
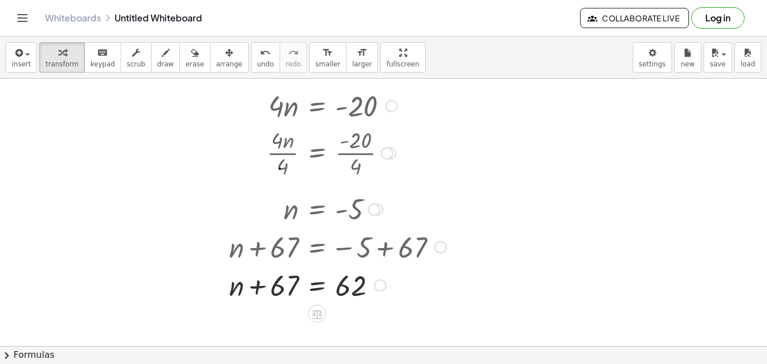
click at [257, 301] on div at bounding box center [270, 284] width 378 height 38
click at [318, 288] on div at bounding box center [270, 284] width 378 height 38
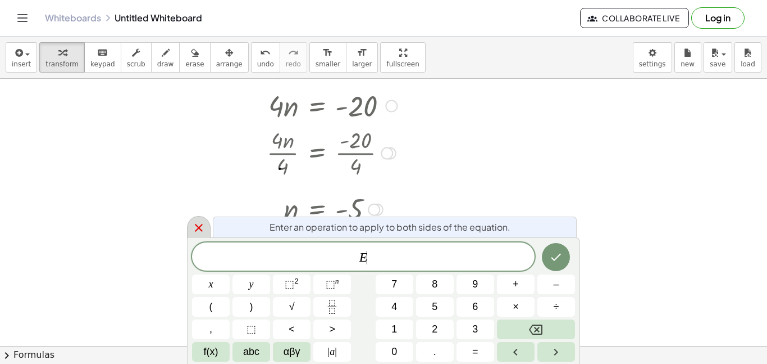
click at [194, 228] on icon at bounding box center [198, 227] width 13 height 13
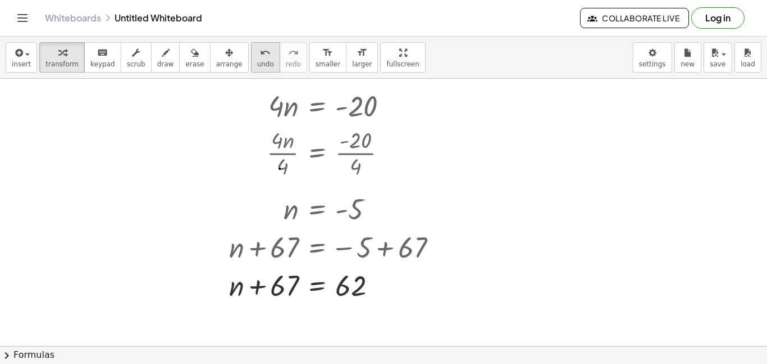
click at [257, 60] on span "undo" at bounding box center [265, 64] width 17 height 8
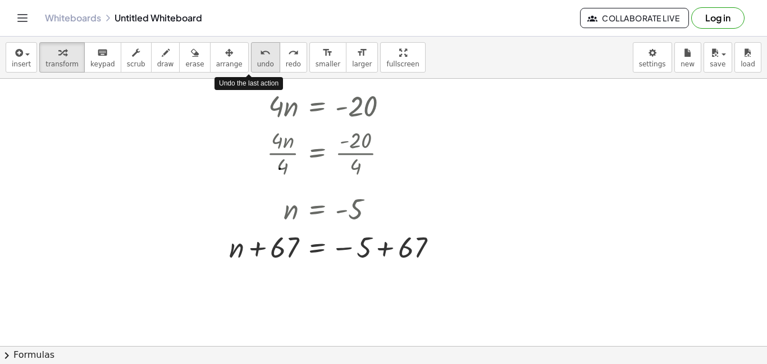
click at [257, 60] on span "undo" at bounding box center [265, 64] width 17 height 8
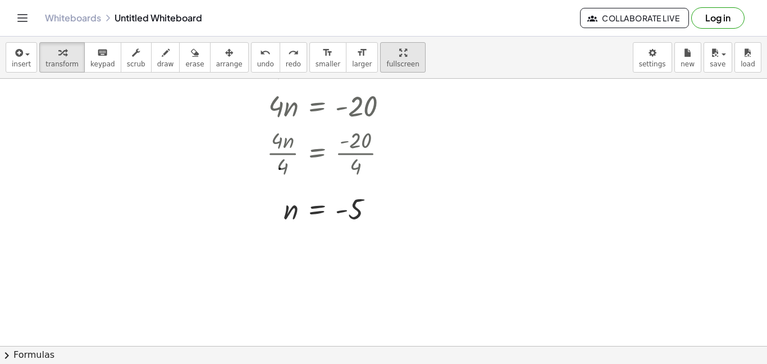
click at [389, 66] on span "fullscreen" at bounding box center [403, 64] width 33 height 8
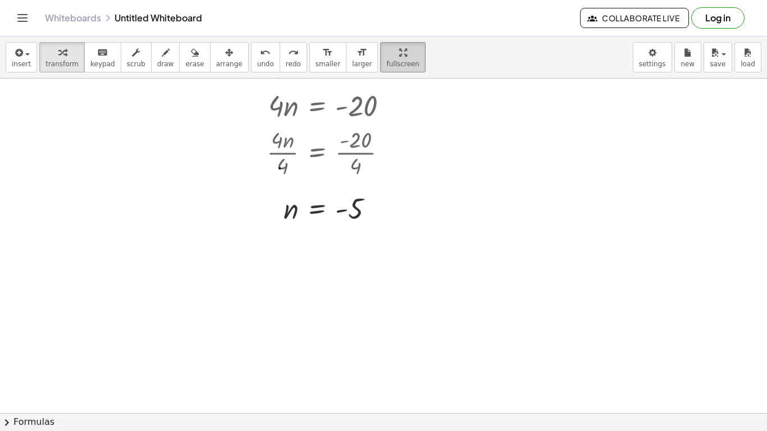
click at [387, 46] on div "button" at bounding box center [403, 52] width 33 height 13
